Goal: Information Seeking & Learning: Learn about a topic

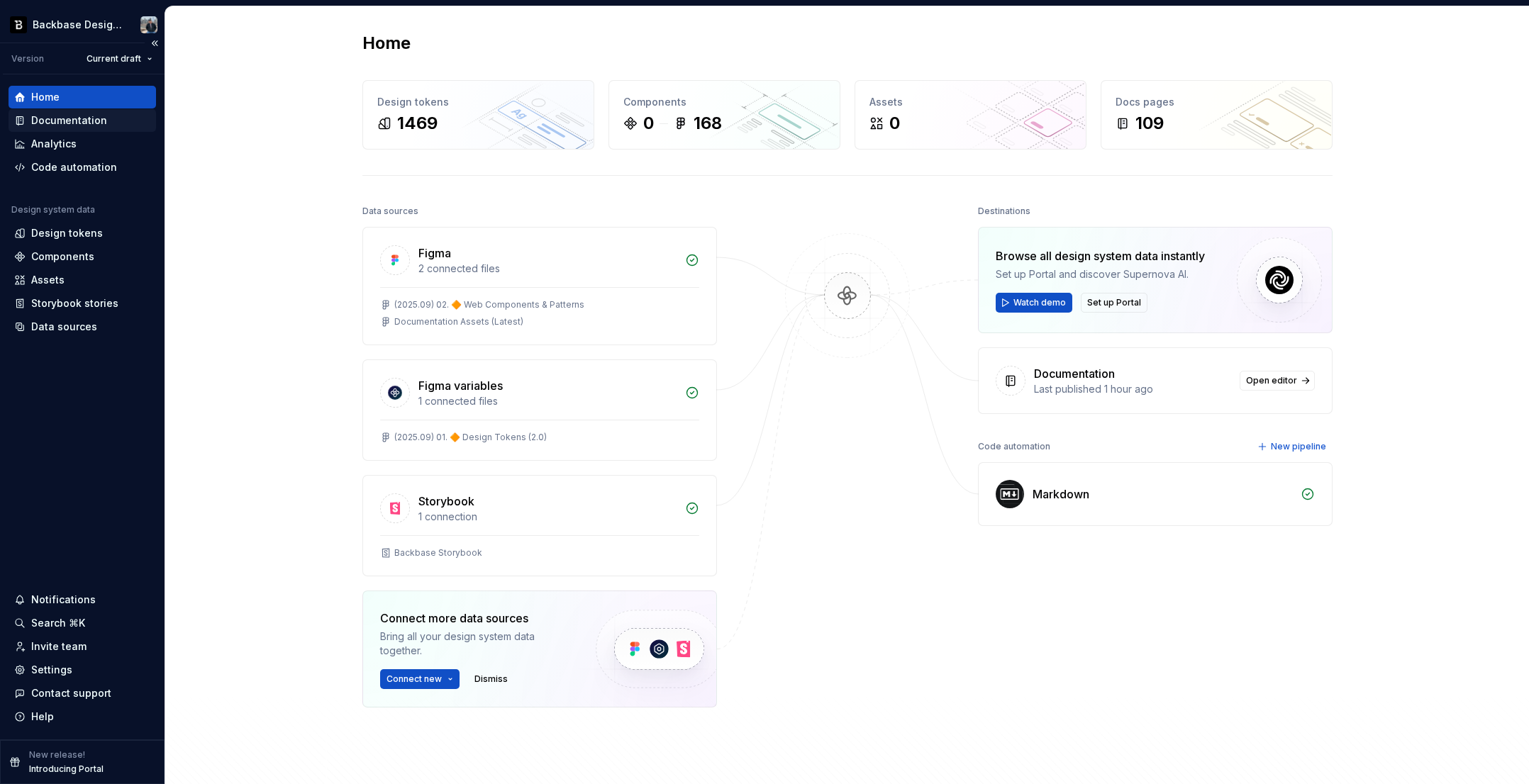
click at [70, 123] on div "Documentation" at bounding box center [69, 120] width 76 height 14
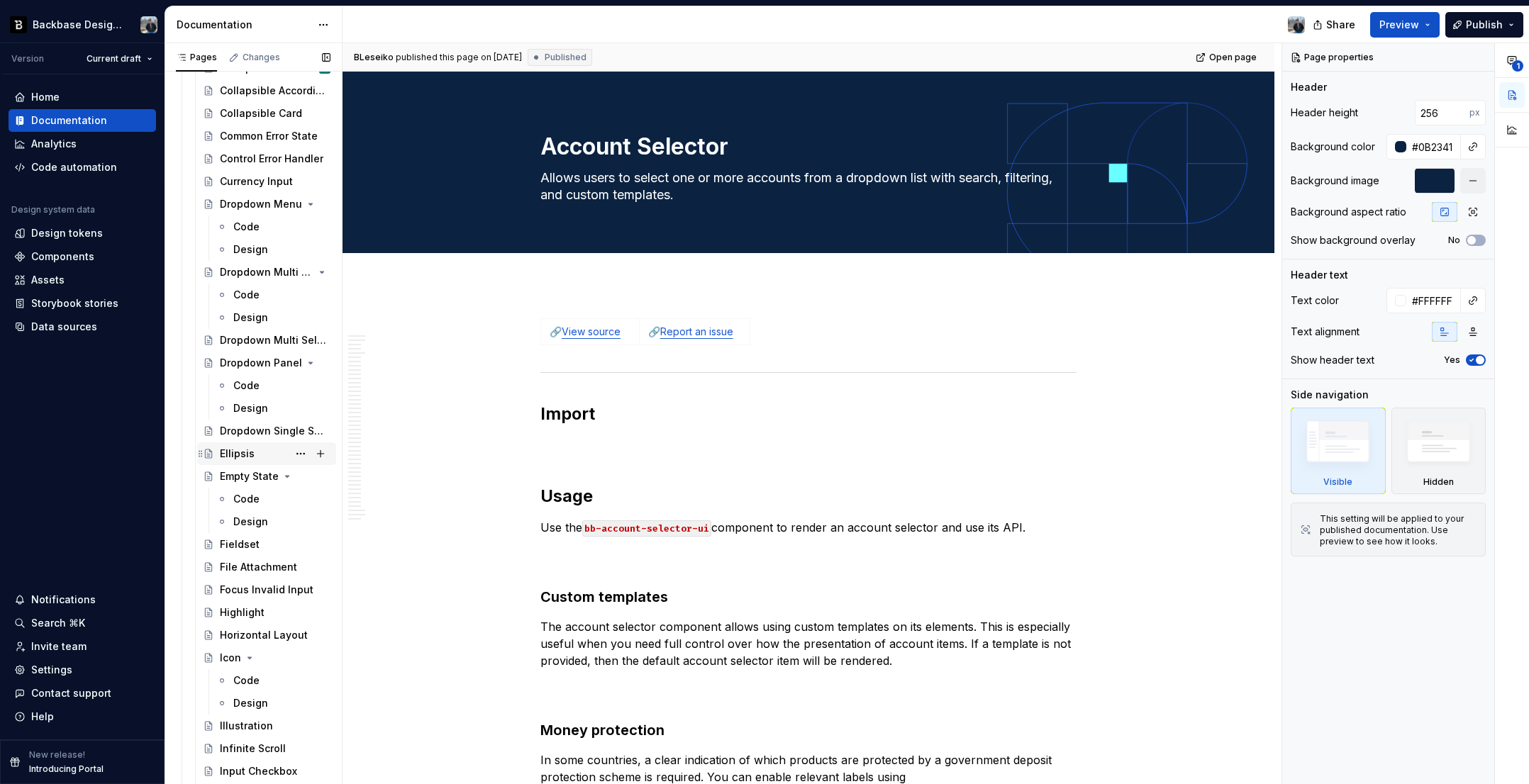
scroll to position [753, 0]
click at [245, 618] on div "Highlight" at bounding box center [275, 610] width 110 height 20
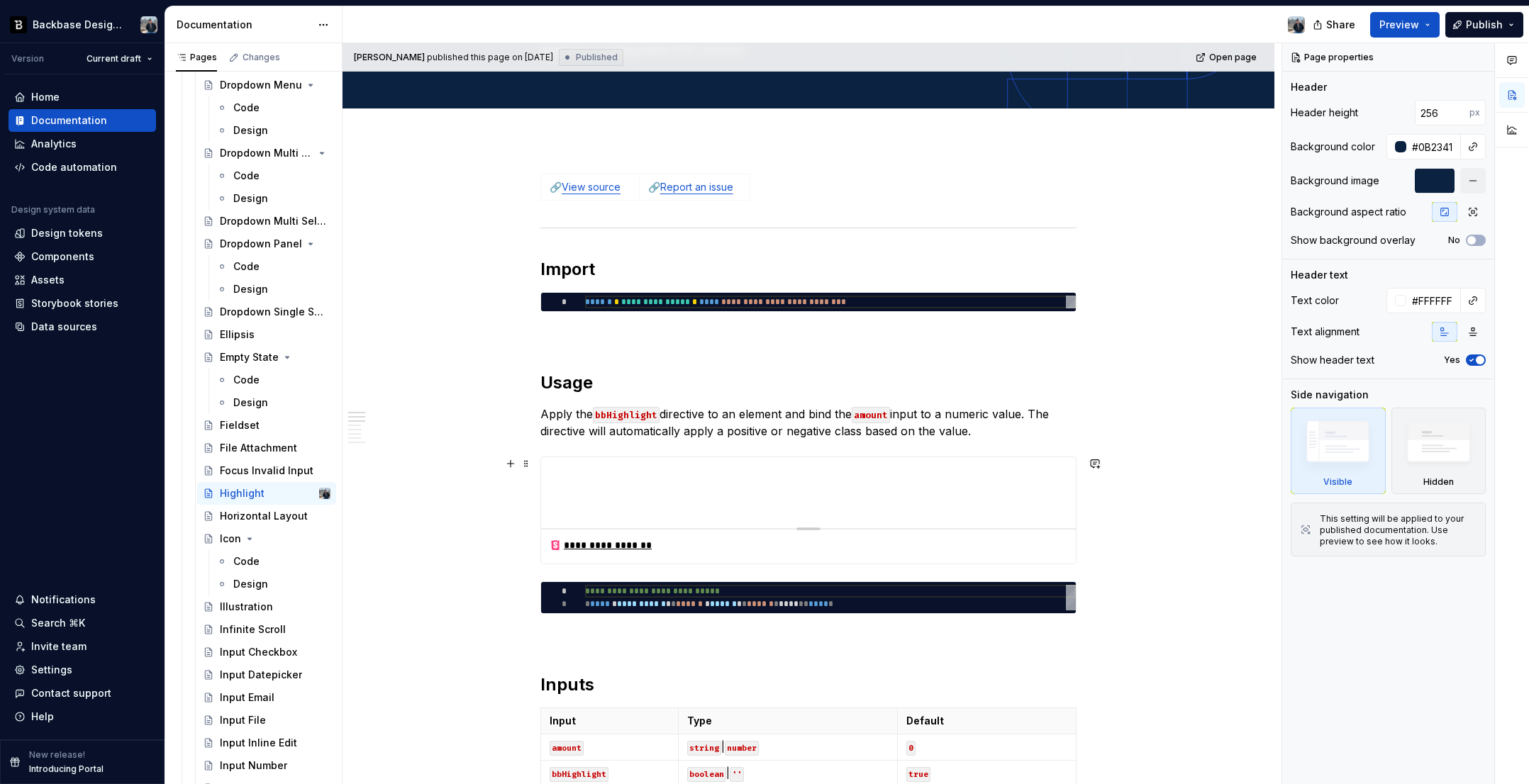
scroll to position [143, 0]
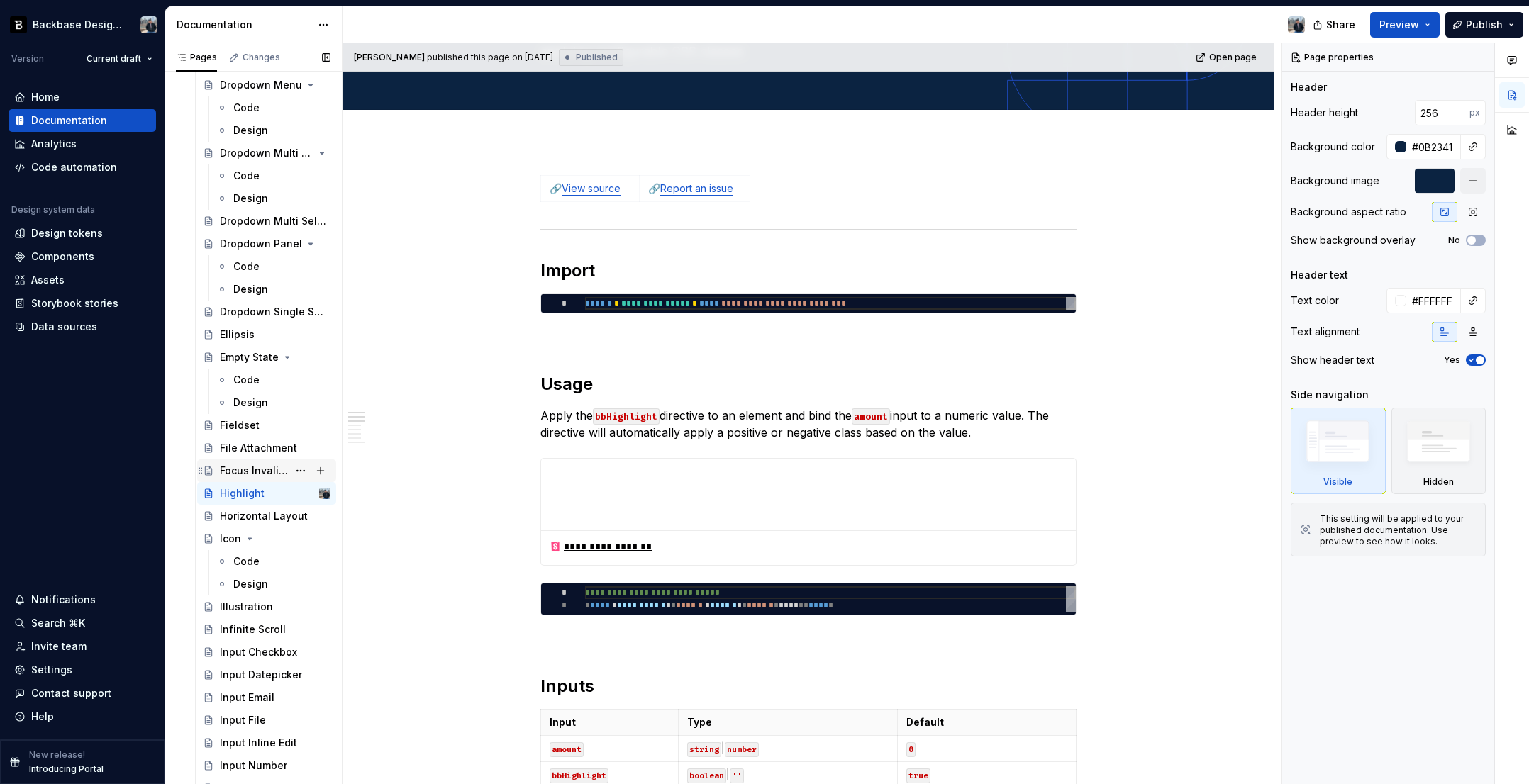
click at [251, 478] on div "Focus Invalid Input" at bounding box center [275, 471] width 110 height 20
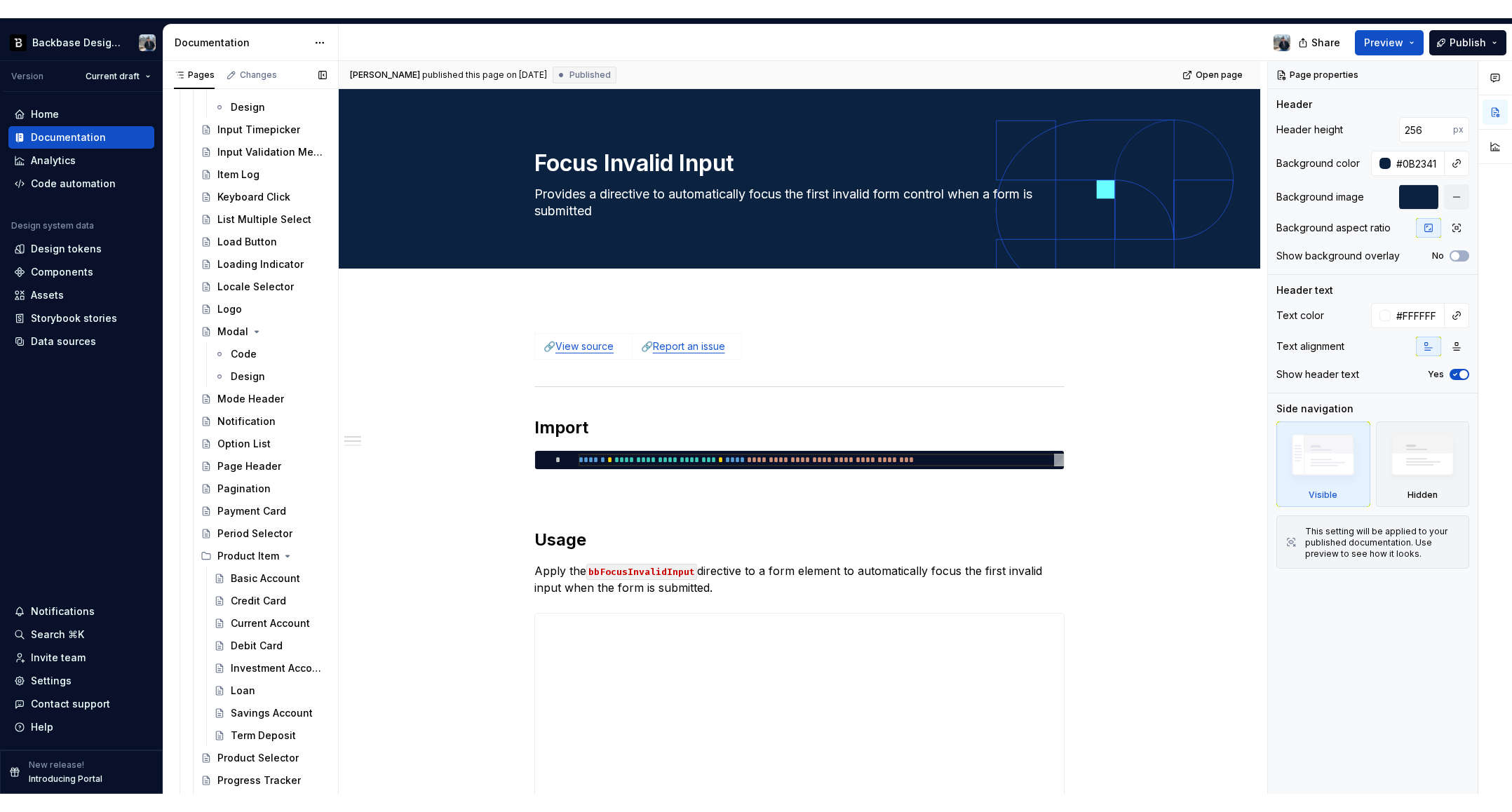
scroll to position [1672, 0]
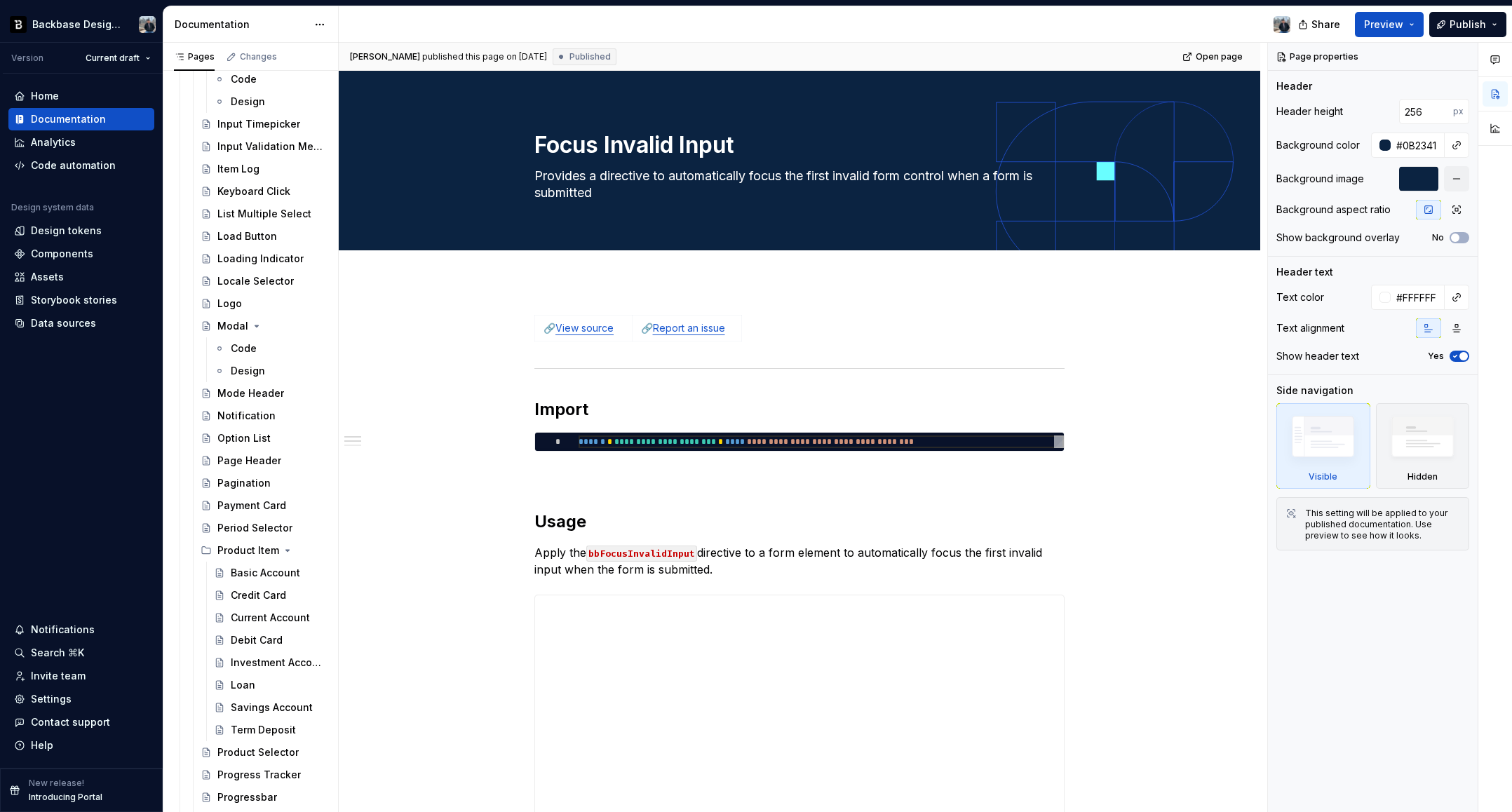
type textarea "*"
